Goal: Task Accomplishment & Management: Manage account settings

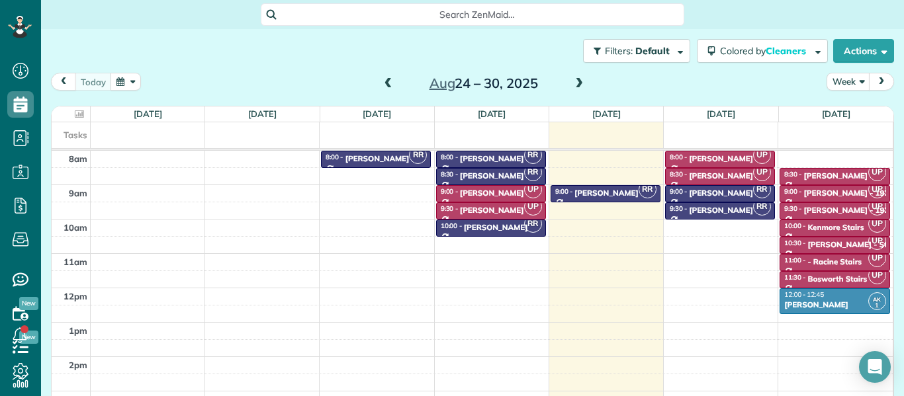
scroll to position [6, 6]
click at [26, 201] on icon at bounding box center [20, 206] width 26 height 26
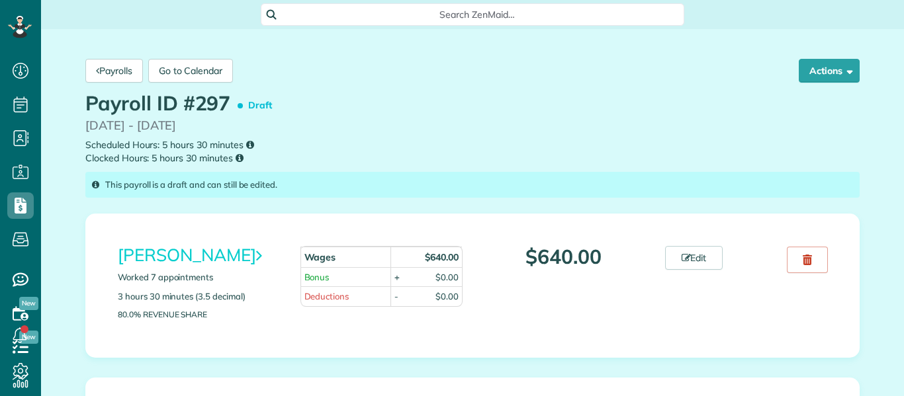
scroll to position [6, 6]
click at [704, 255] on link "Edit" at bounding box center [694, 258] width 58 height 24
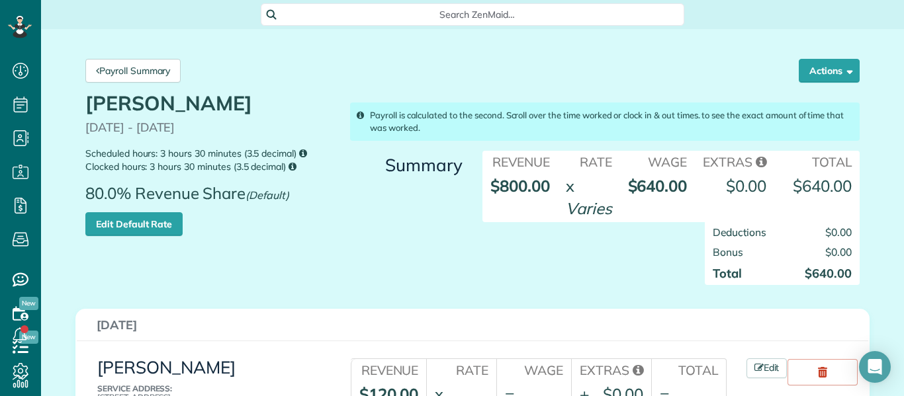
scroll to position [6, 6]
click at [600, 266] on div "Deductions $0.00 Bonus $0.00 Total $640.00" at bounding box center [670, 260] width 397 height 76
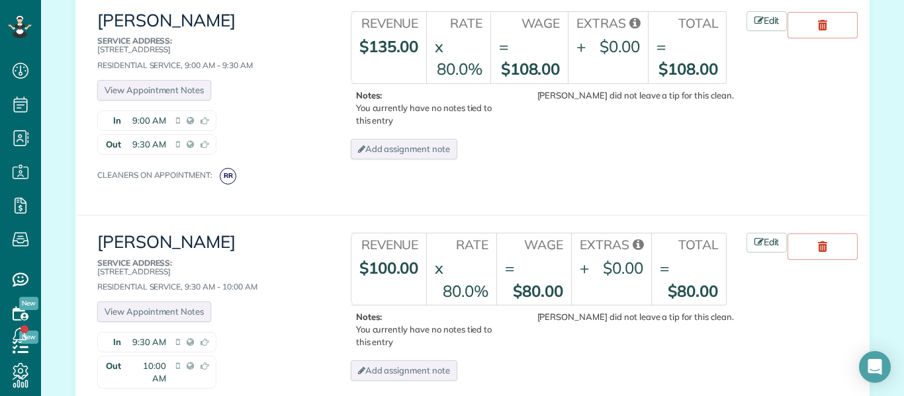
scroll to position [1694, 0]
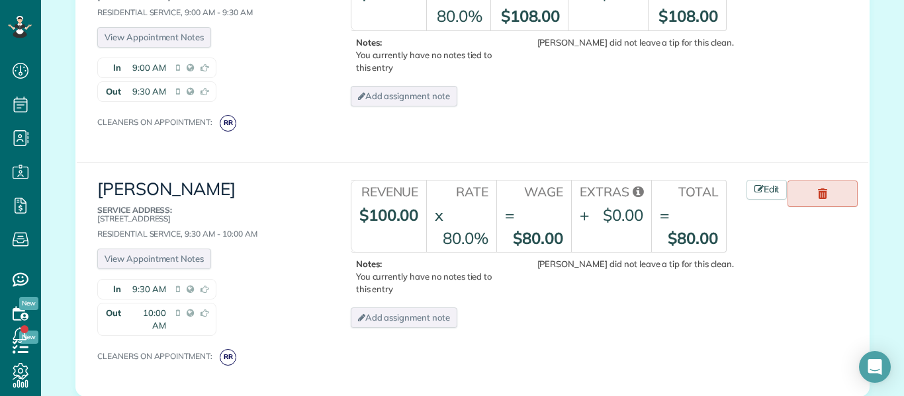
click at [831, 181] on link at bounding box center [822, 194] width 70 height 26
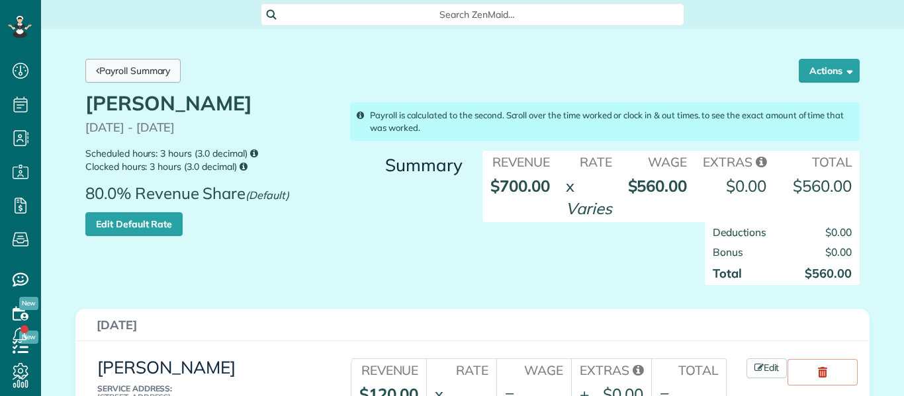
scroll to position [6, 6]
click at [151, 67] on link "Payroll Summary" at bounding box center [132, 71] width 95 height 24
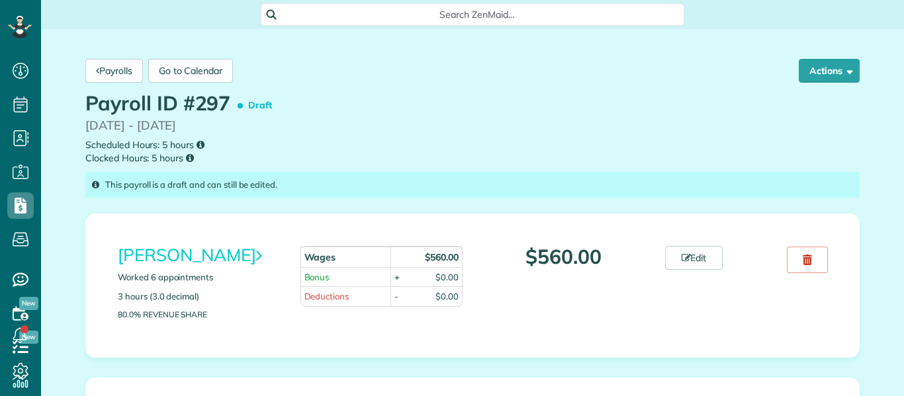
scroll to position [6, 6]
click at [835, 146] on small "Scheduled Hours: 5 hours Clocked Hours: 5 hours" at bounding box center [472, 151] width 774 height 27
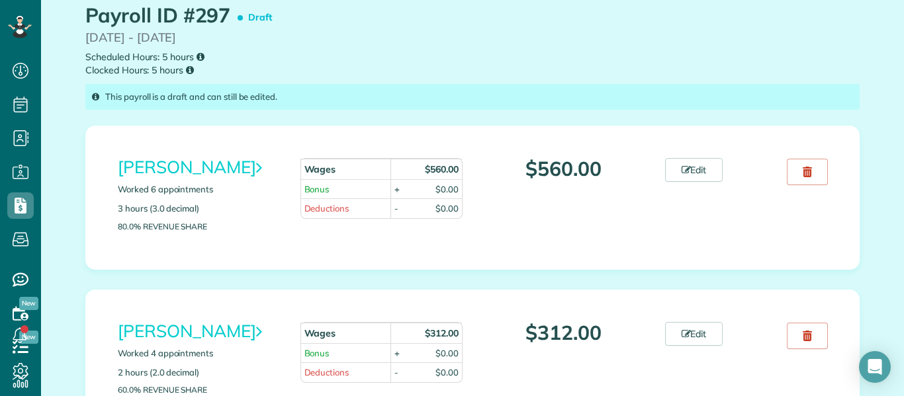
scroll to position [106, 0]
